Goal: Navigation & Orientation: Find specific page/section

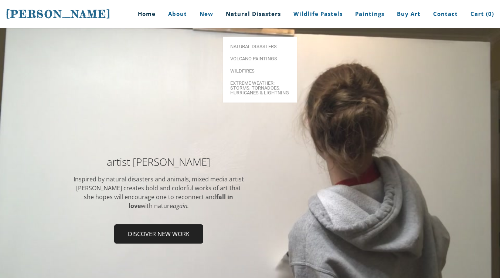
click at [257, 12] on link "Natural Disasters" at bounding box center [253, 14] width 66 height 28
click at [265, 56] on span "Volcano paintings" at bounding box center [259, 58] width 59 height 5
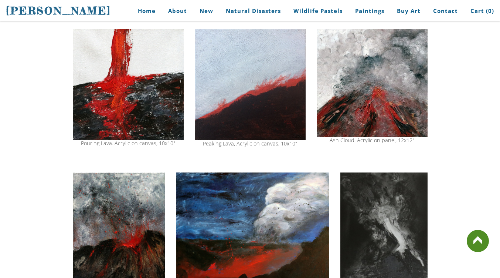
scroll to position [552, 0]
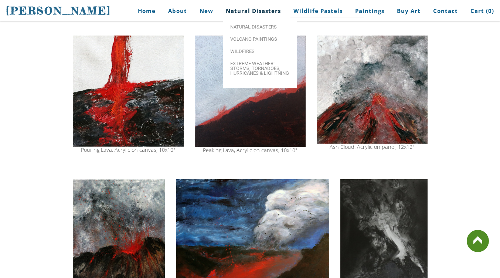
click at [256, 7] on link "Natural Disasters" at bounding box center [253, 11] width 66 height 17
click at [251, 33] on link "Natural Disasters" at bounding box center [260, 27] width 74 height 12
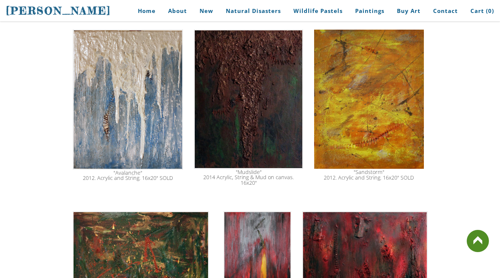
scroll to position [854, 0]
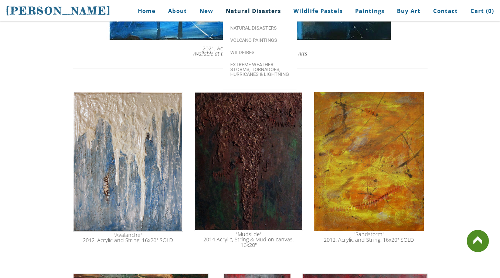
click at [254, 13] on link "Natural Disasters" at bounding box center [253, 11] width 66 height 17
click at [240, 69] on span "Extreme Weather: Storms, Tornadoes, Hurricanes & Lightning" at bounding box center [259, 70] width 59 height 14
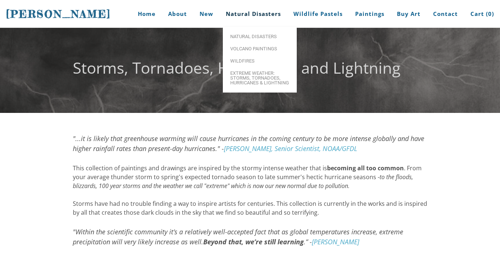
click at [256, 13] on link "Natural Disasters" at bounding box center [253, 14] width 66 height 28
click at [250, 35] on span "Natural Disasters" at bounding box center [259, 36] width 59 height 5
